Goal: Task Accomplishment & Management: Manage account settings

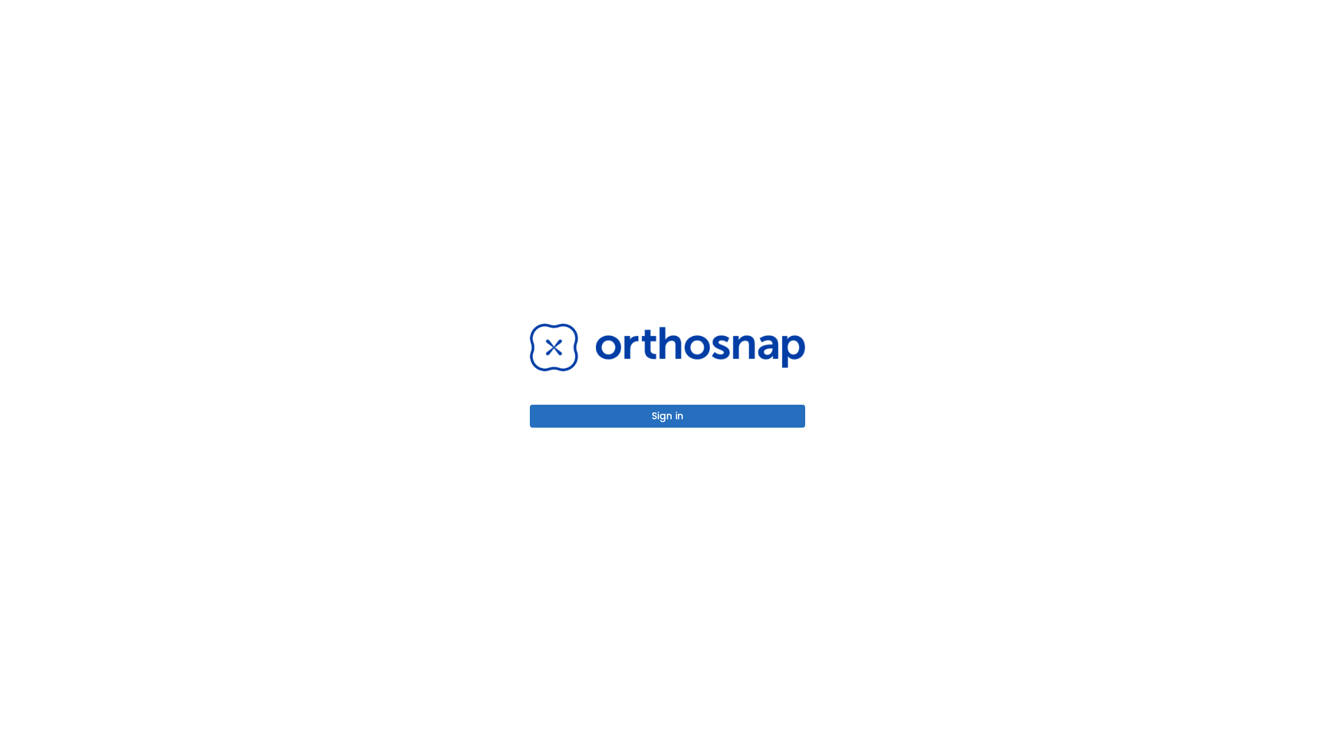
click at [667, 416] on button "Sign in" at bounding box center [667, 416] width 275 height 23
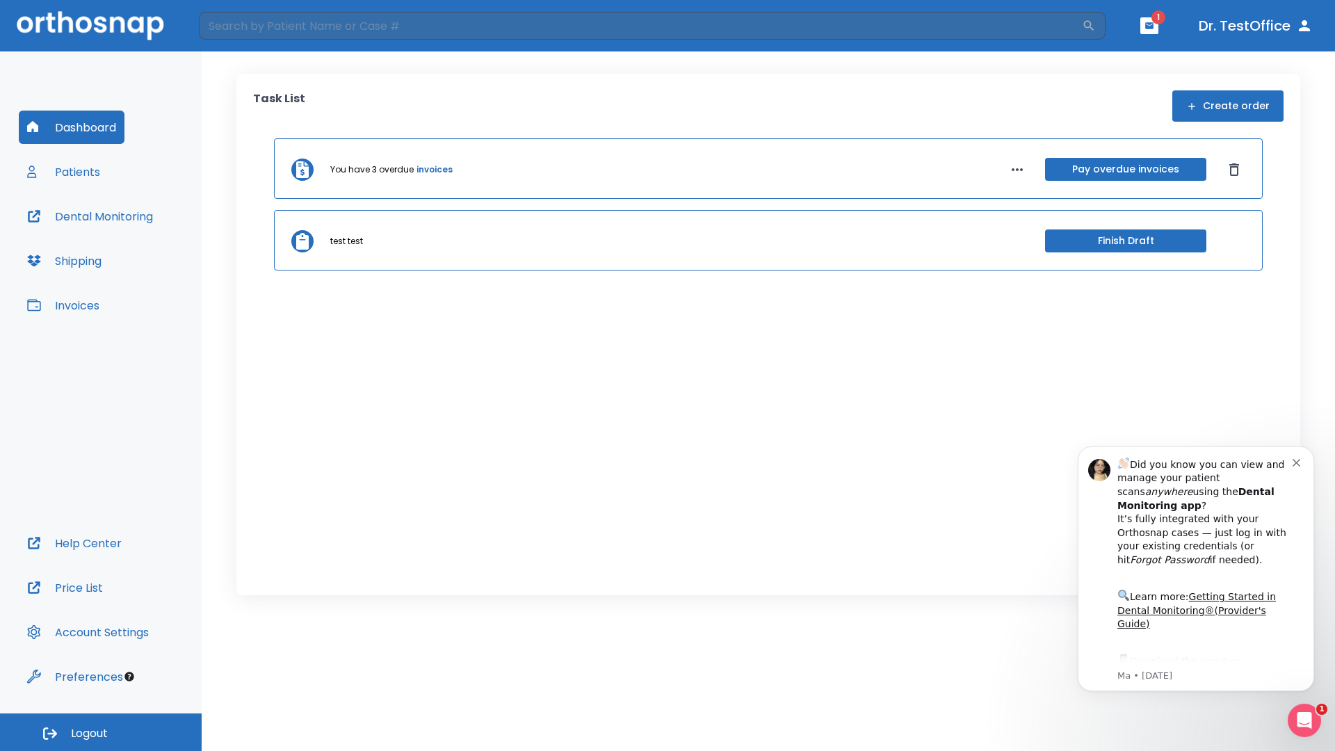
click at [101, 732] on span "Logout" at bounding box center [89, 733] width 37 height 15
